Goal: Task Accomplishment & Management: Manage account settings

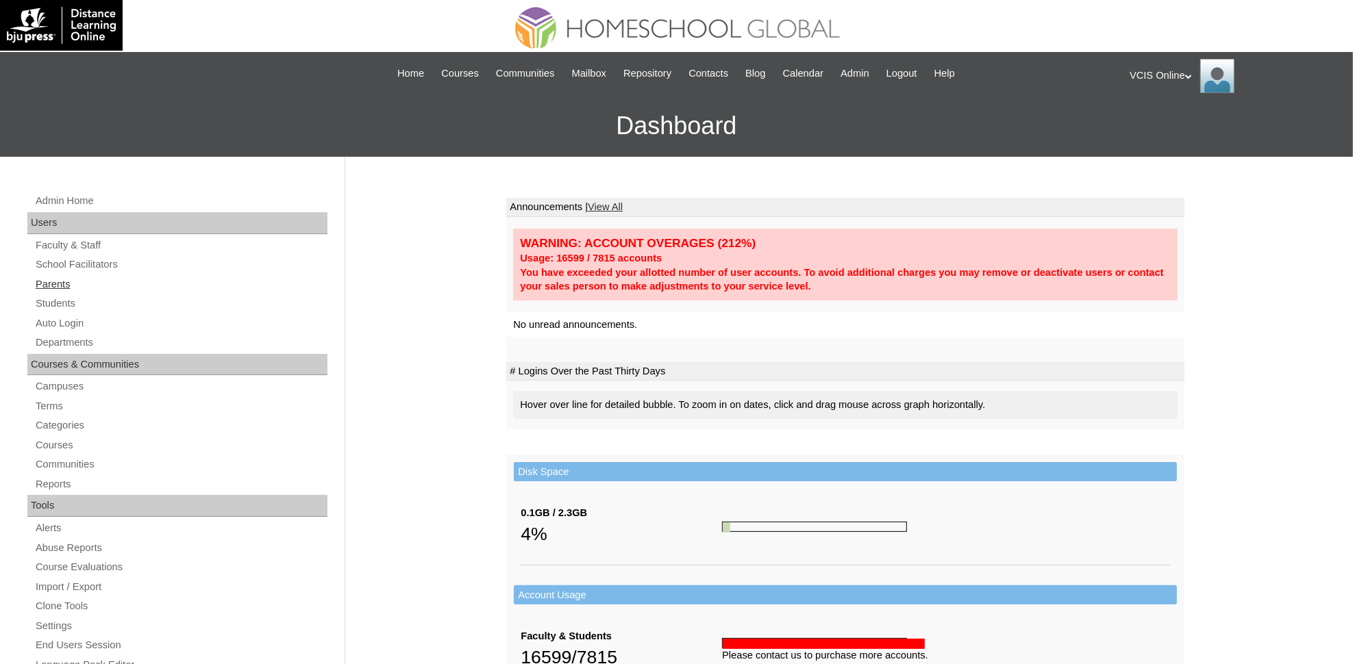
click at [62, 282] on link "Parents" at bounding box center [180, 284] width 293 height 17
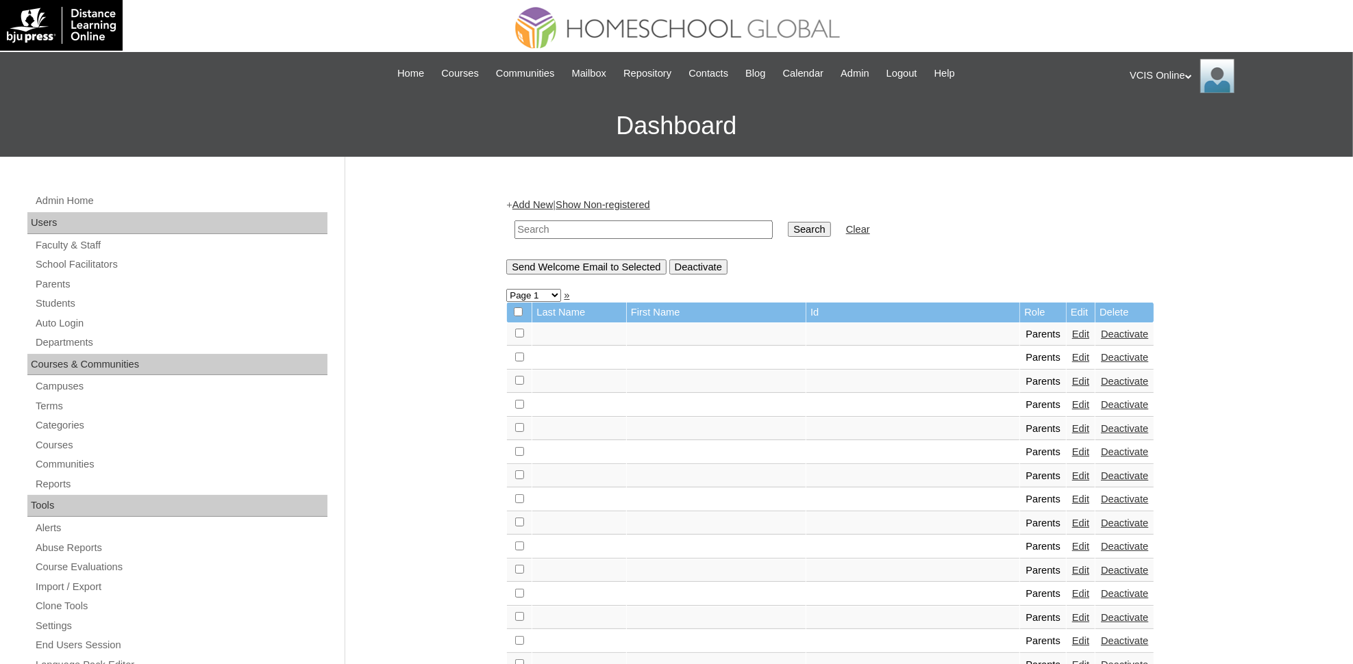
click at [607, 226] on input "text" at bounding box center [643, 230] width 258 height 18
paste input "VCIS004-4A-PA2025"
type input "VCIS004-4A-PA2025"
click at [788, 222] on input "Search" at bounding box center [809, 229] width 42 height 15
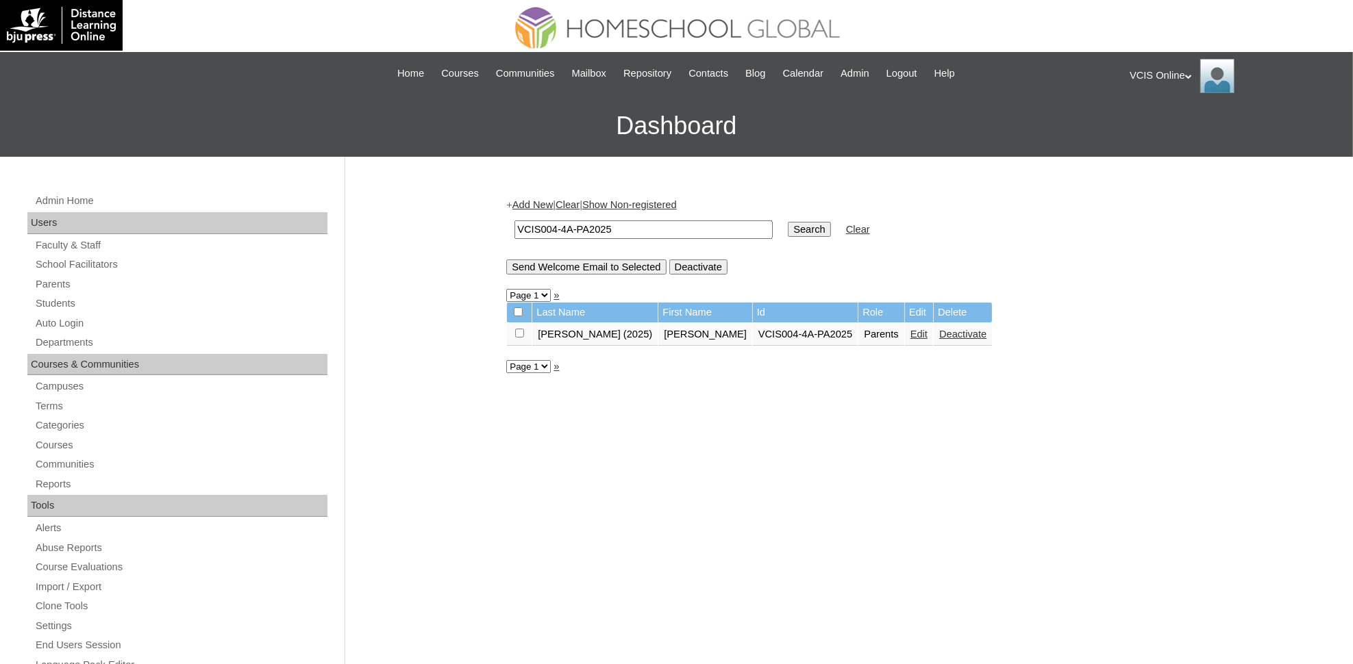
click at [910, 329] on link "Edit" at bounding box center [918, 334] width 17 height 11
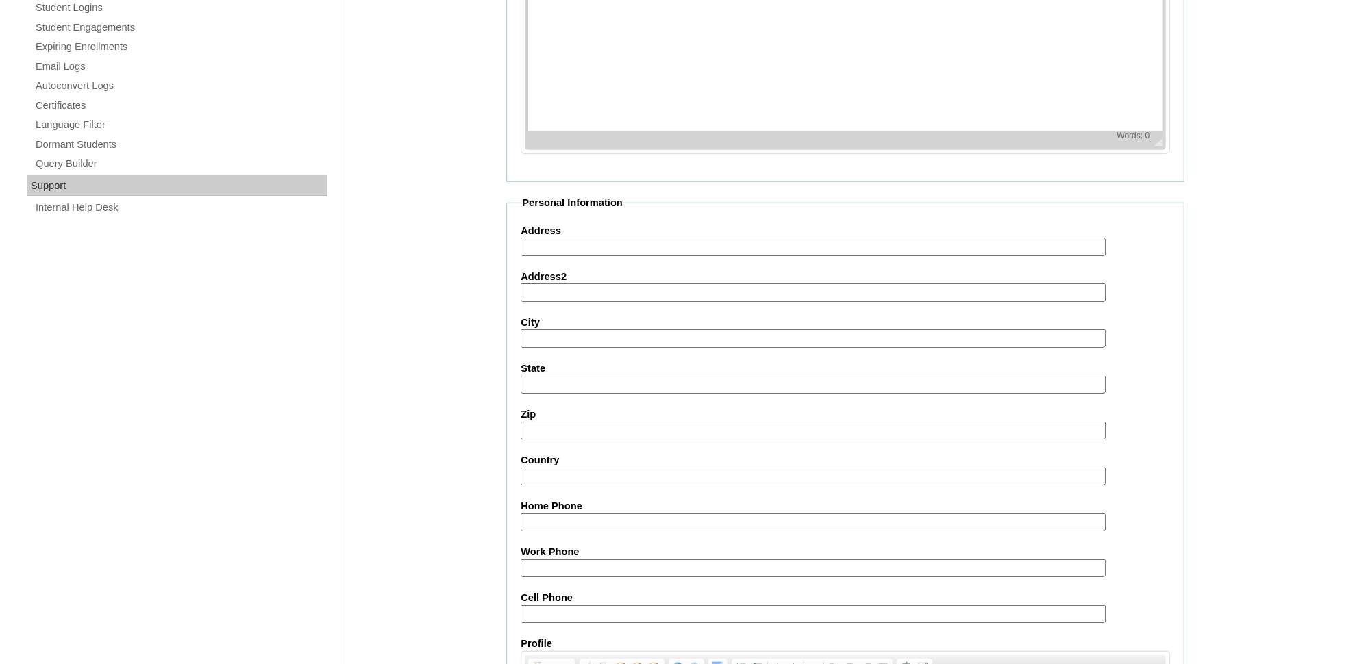
scroll to position [1102, 0]
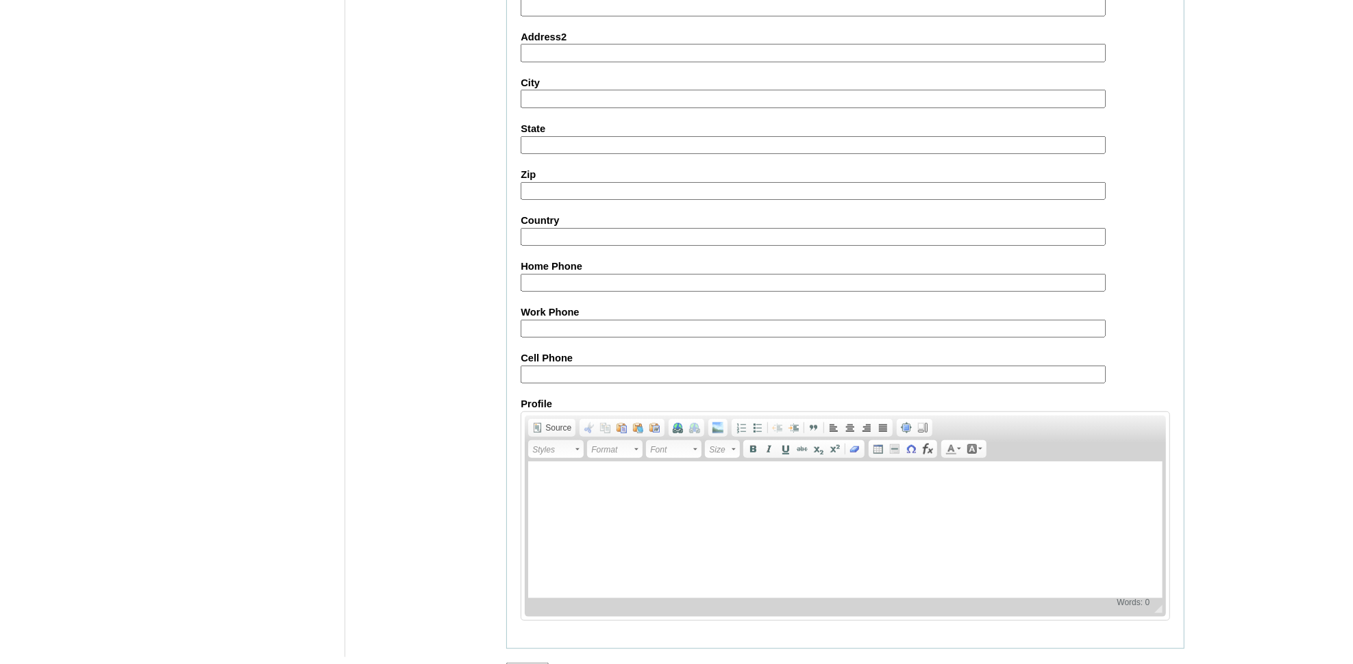
click at [528, 663] on input "Submit" at bounding box center [527, 670] width 42 height 15
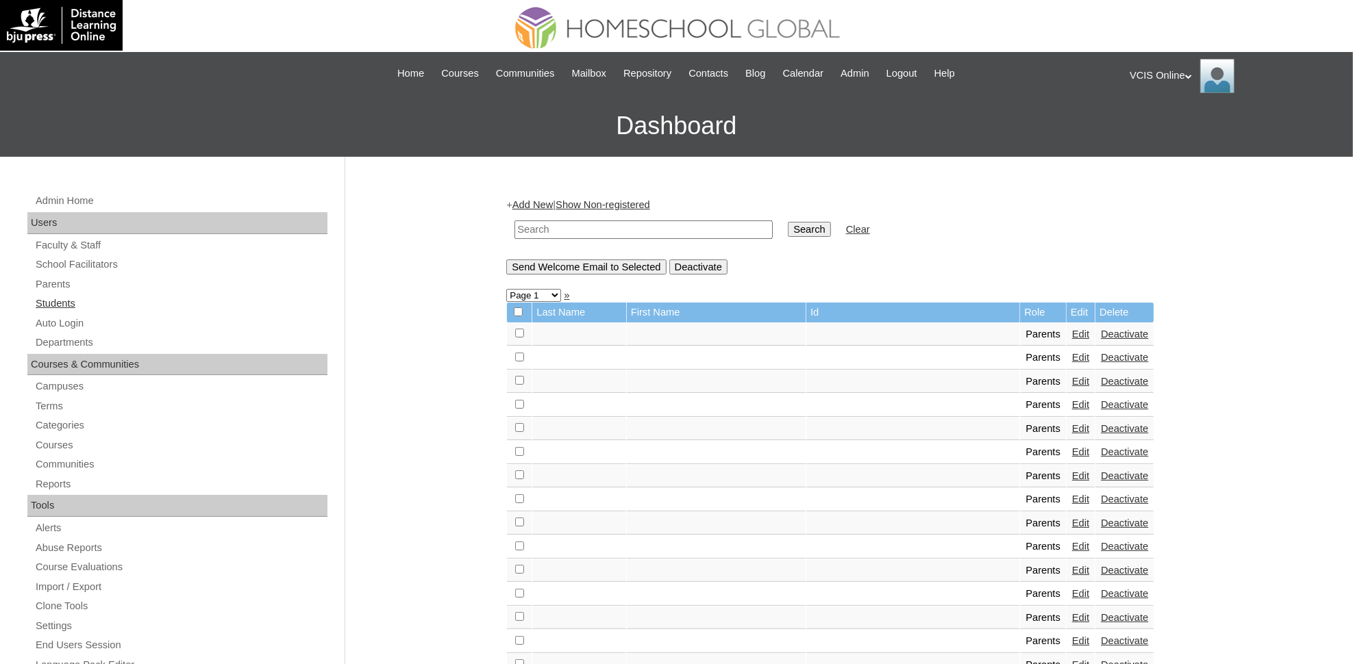
click at [58, 298] on link "Students" at bounding box center [180, 303] width 293 height 17
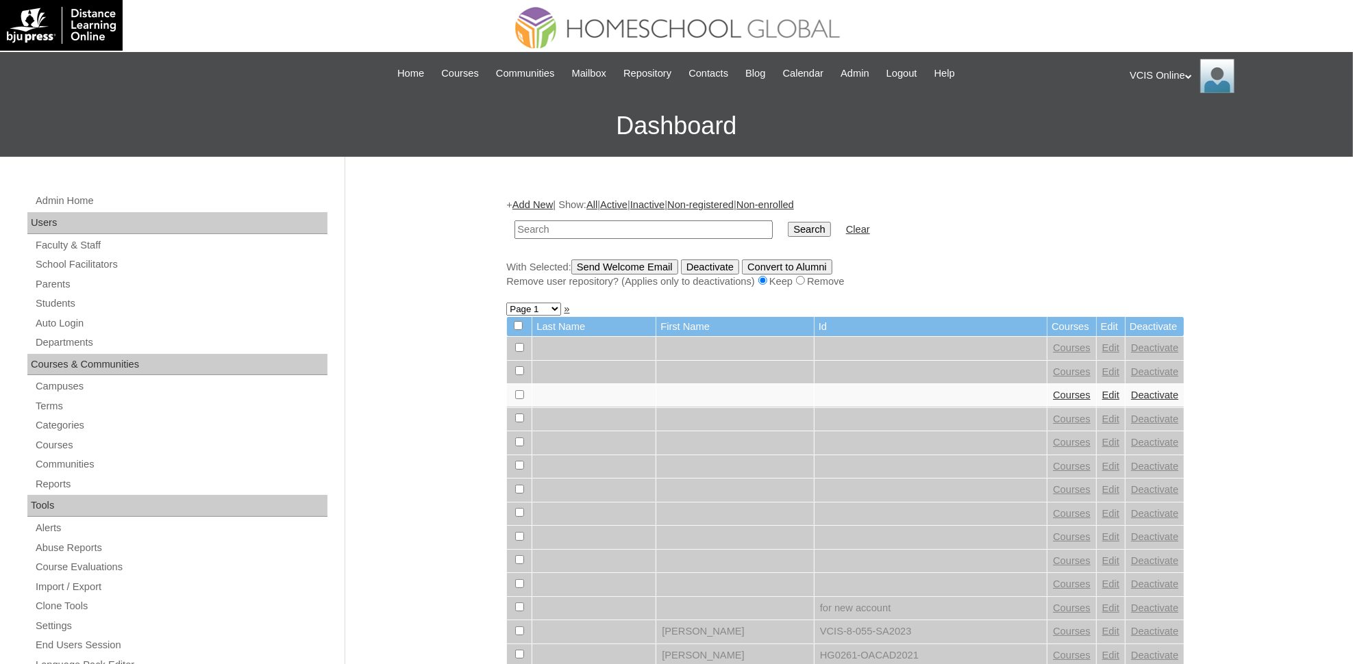
click at [551, 227] on input "text" at bounding box center [643, 230] width 258 height 18
type input "VCIS004-4A-SA2025"
click at [788, 222] on input "Search" at bounding box center [809, 229] width 42 height 15
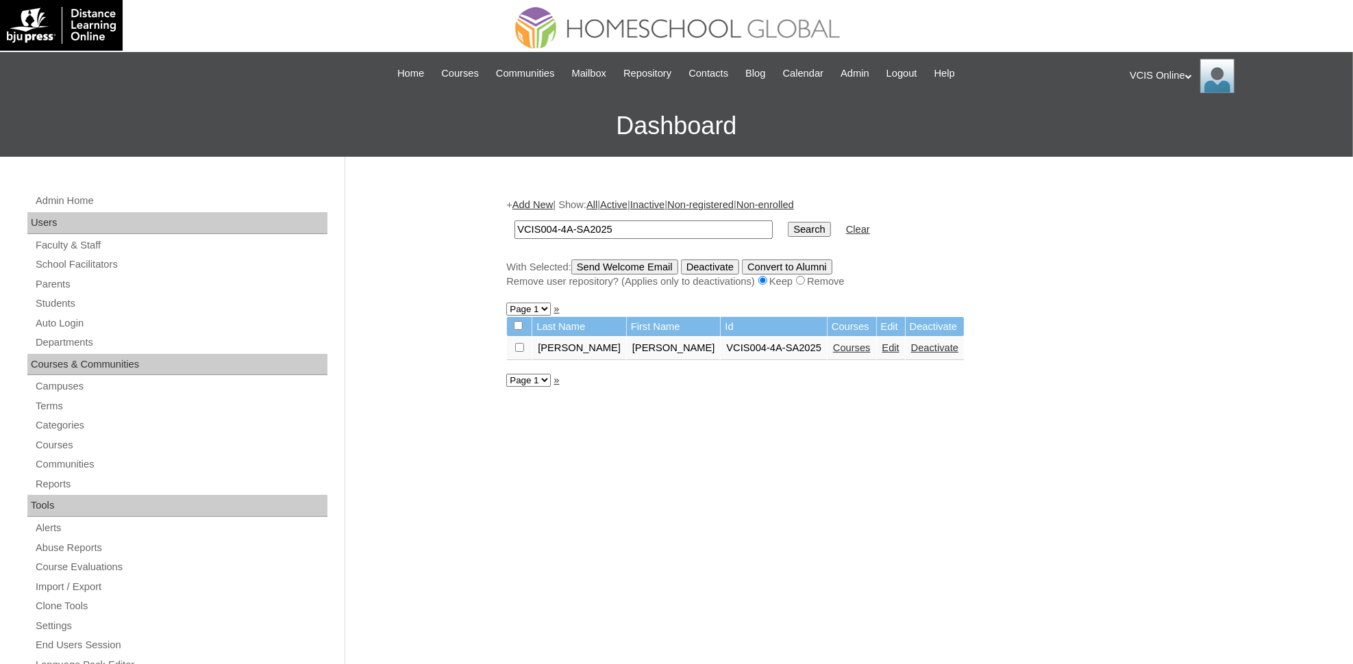
click at [882, 342] on link "Edit" at bounding box center [890, 347] width 17 height 11
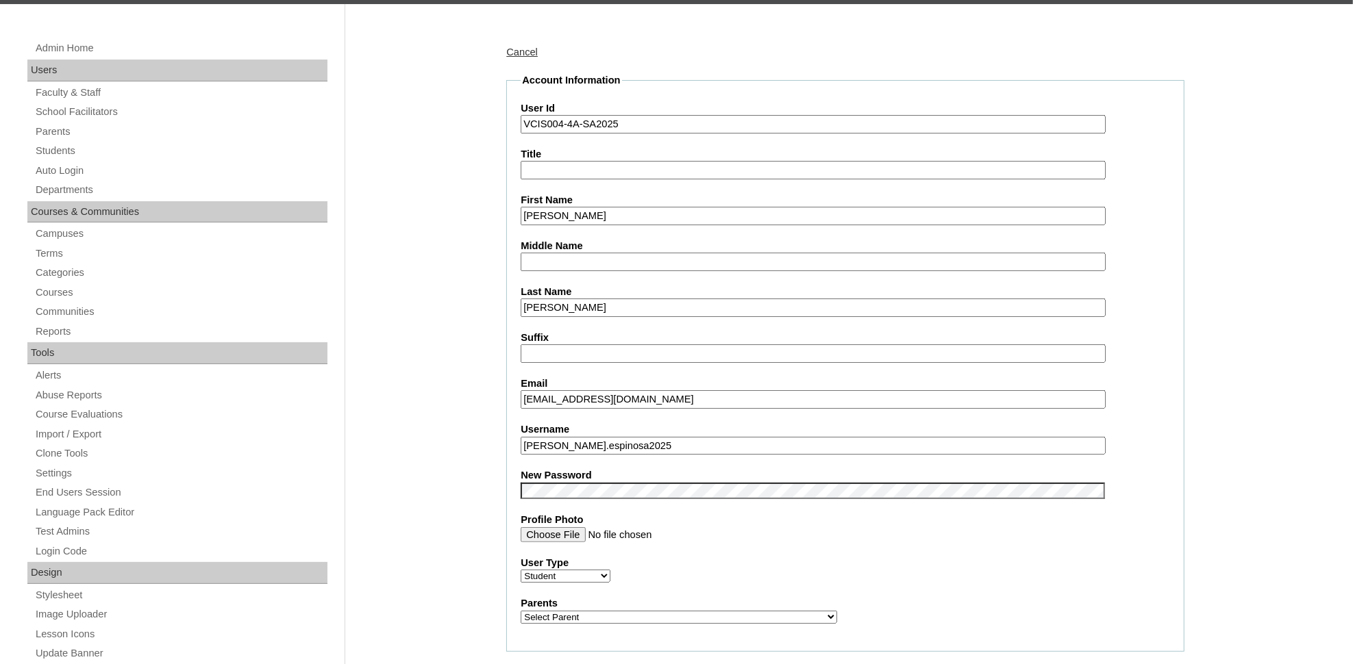
scroll to position [435, 0]
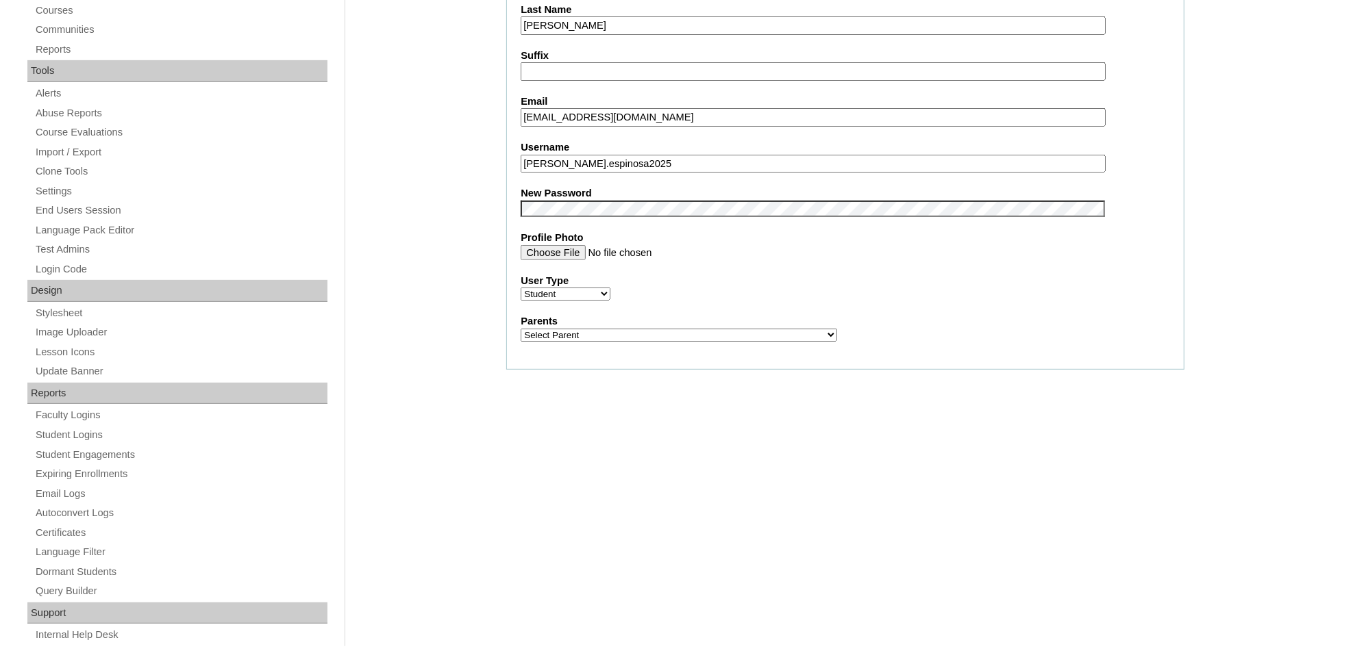
click at [621, 212] on fieldset "Account Information User Id VCIS004-4A-SA2025 Title First Name [PERSON_NAME] Mi…" at bounding box center [845, 80] width 678 height 579
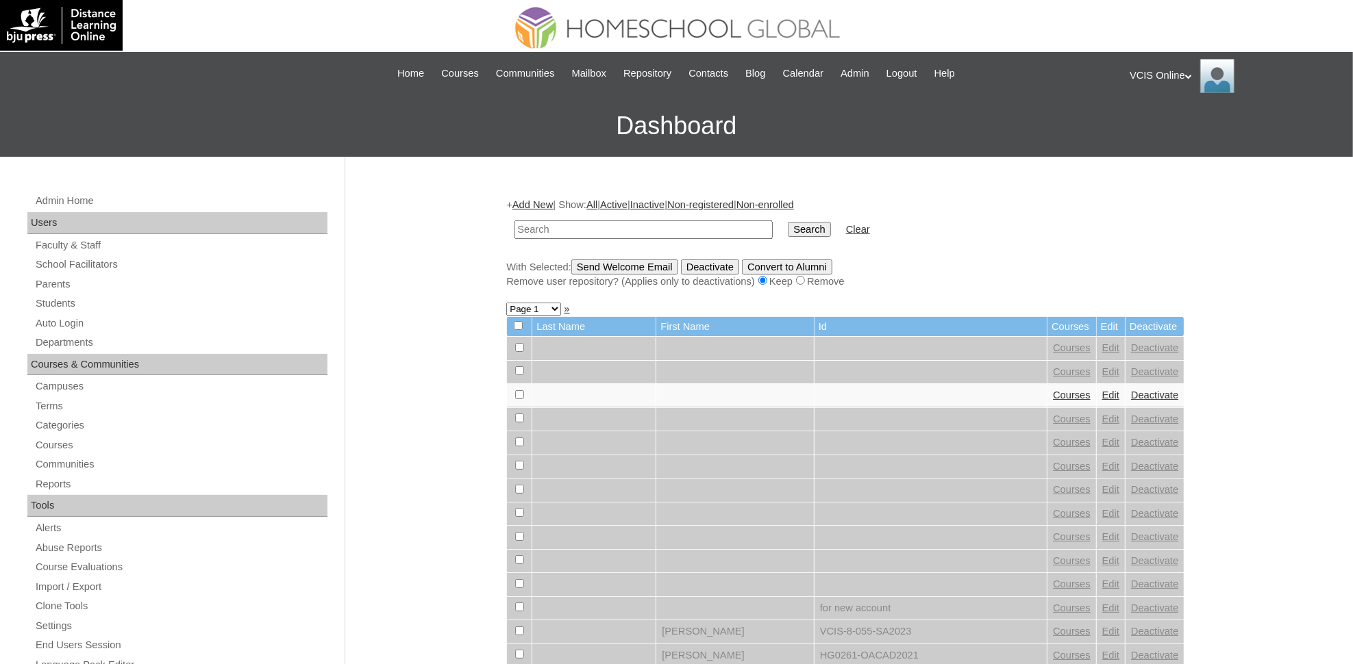
drag, startPoint x: 906, startPoint y: 105, endPoint x: 931, endPoint y: 102, distance: 25.6
click at [913, 105] on h3 "Dashboard" at bounding box center [676, 126] width 1339 height 62
click at [1179, 77] on div "VCIS Online My Profile My Settings Logout" at bounding box center [1234, 76] width 210 height 34
click at [1151, 131] on span "Logout" at bounding box center [1153, 128] width 27 height 10
